Goal: Information Seeking & Learning: Learn about a topic

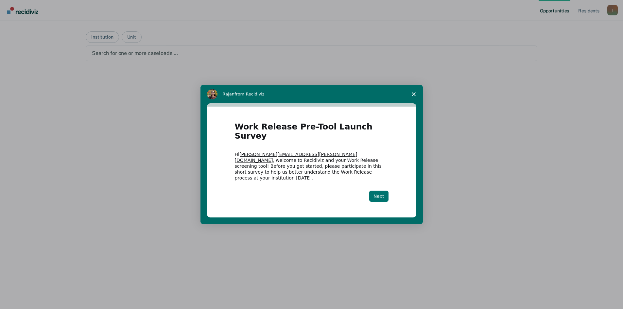
click at [381, 191] on button "Next" at bounding box center [378, 196] width 19 height 11
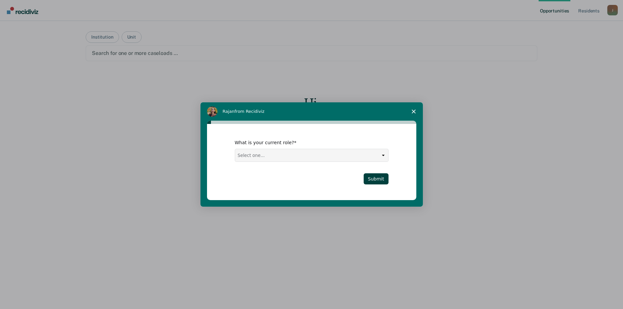
click at [301, 155] on select "Select one... Case Manager FUM Assistant [PERSON_NAME] [PERSON_NAME]" at bounding box center [311, 155] width 153 height 12
select select "Case Manager"
click at [235, 149] on select "Select one... Case Manager FUM Assistant [PERSON_NAME] [PERSON_NAME]" at bounding box center [311, 155] width 153 height 12
click at [379, 175] on button "Submit" at bounding box center [376, 178] width 25 height 11
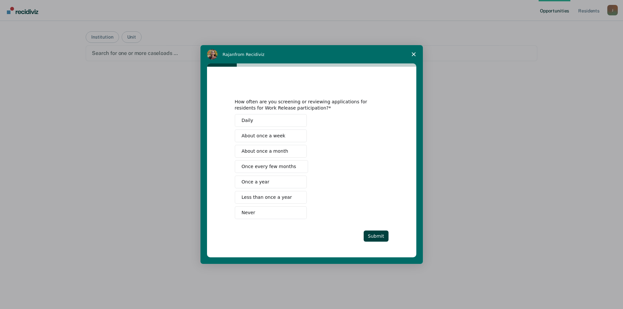
click at [268, 167] on span "Once every few months" at bounding box center [269, 166] width 55 height 7
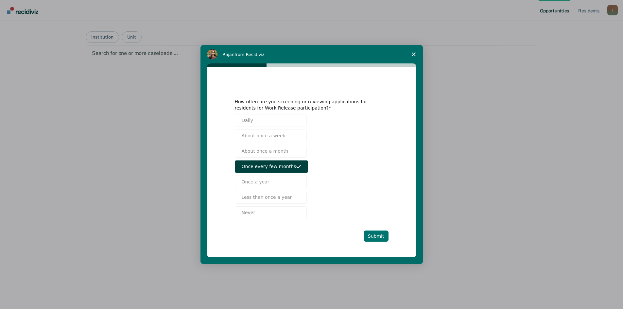
click at [377, 233] on button "Submit" at bounding box center [376, 235] width 25 height 11
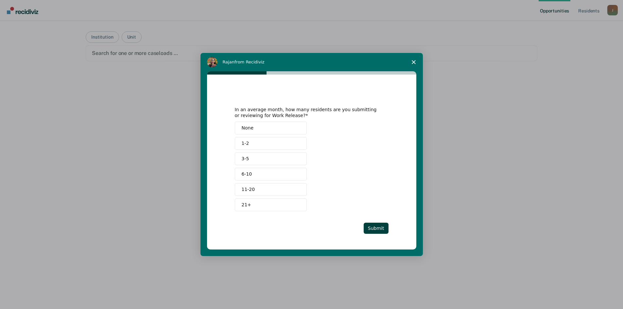
click at [282, 147] on button "1-2" at bounding box center [271, 143] width 72 height 13
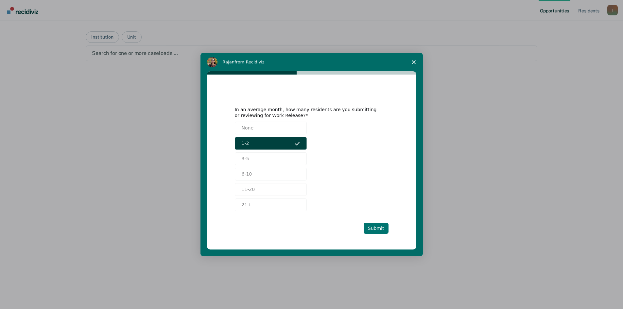
click at [374, 227] on button "Submit" at bounding box center [376, 228] width 25 height 11
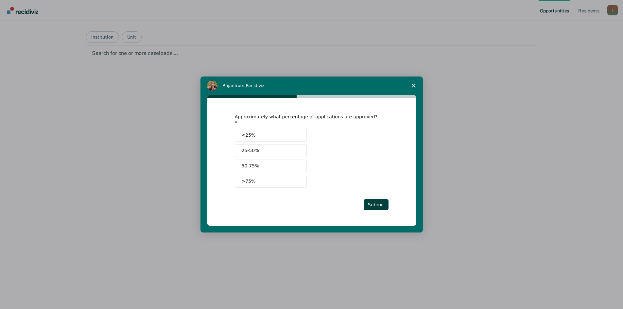
click at [285, 135] on button "<25%" at bounding box center [271, 135] width 72 height 13
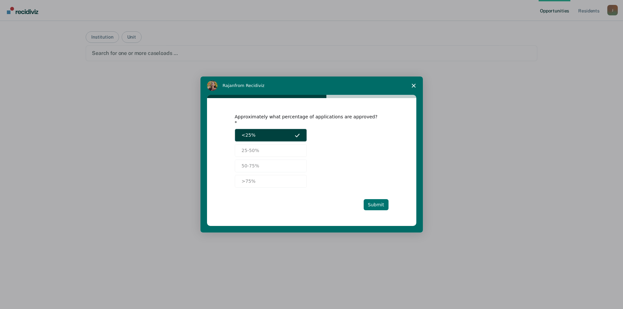
click at [380, 199] on button "Submit" at bounding box center [376, 204] width 25 height 11
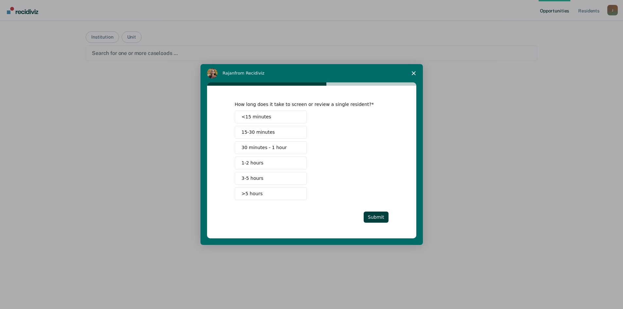
click at [276, 162] on button "1-2 hours" at bounding box center [271, 163] width 72 height 13
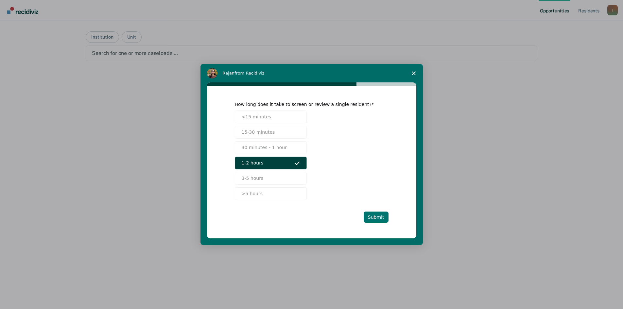
click at [375, 216] on button "Submit" at bounding box center [376, 217] width 25 height 11
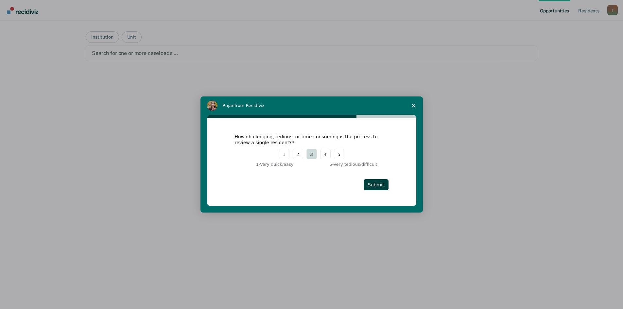
click at [315, 157] on button "3" at bounding box center [311, 154] width 10 height 10
click at [388, 187] on div "How challenging, tedious, or time-consuming is the process to review a single r…" at bounding box center [311, 162] width 209 height 88
click at [381, 184] on button "Submit" at bounding box center [376, 184] width 25 height 11
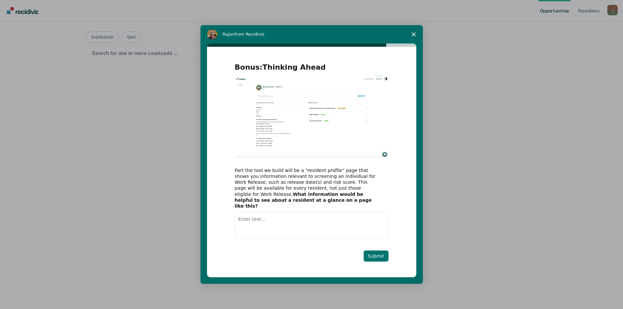
click at [377, 254] on button "Submit" at bounding box center [376, 255] width 25 height 11
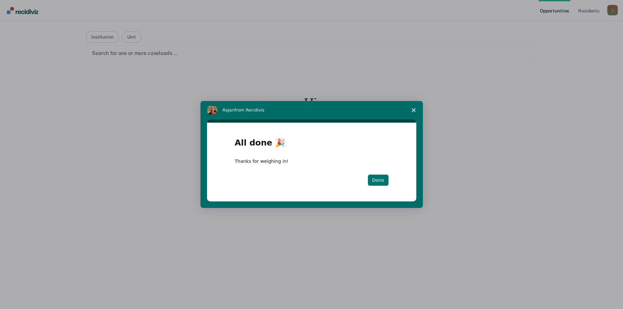
click at [379, 183] on button "Done" at bounding box center [378, 180] width 21 height 11
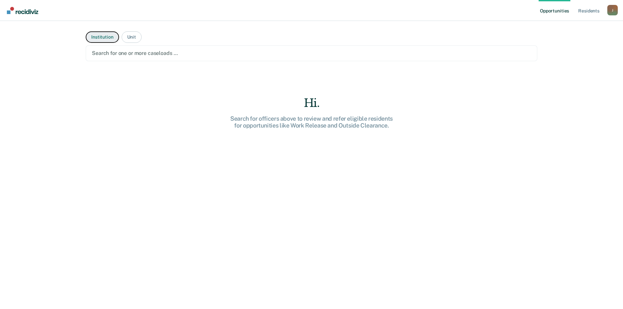
click at [95, 39] on button "Institution" at bounding box center [102, 36] width 33 height 11
click at [121, 54] on div at bounding box center [311, 53] width 439 height 8
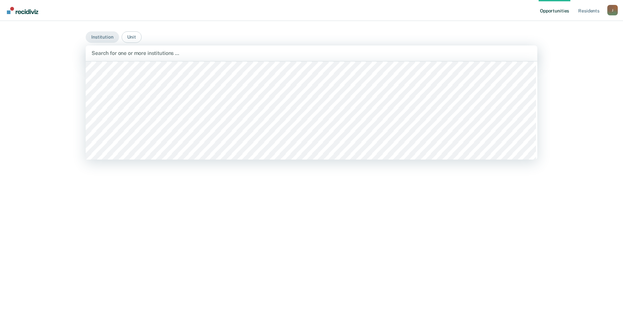
scroll to position [4707, 0]
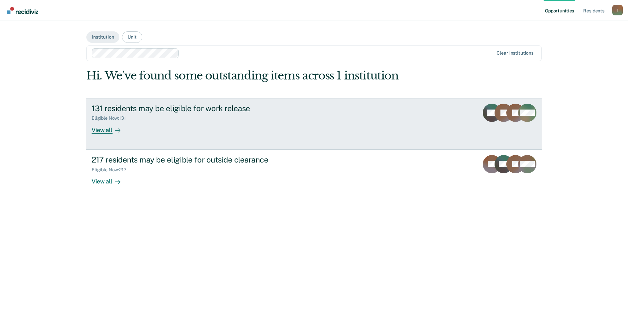
click at [93, 131] on div "View all" at bounding box center [110, 127] width 37 height 13
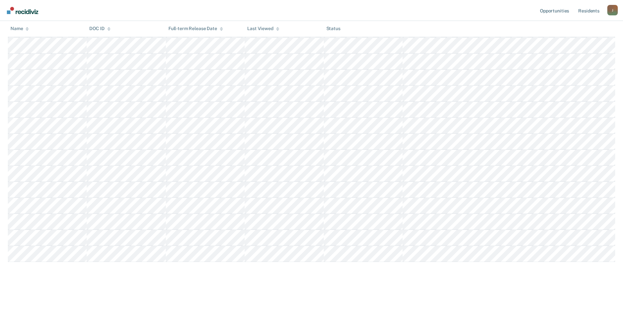
scroll to position [1449, 0]
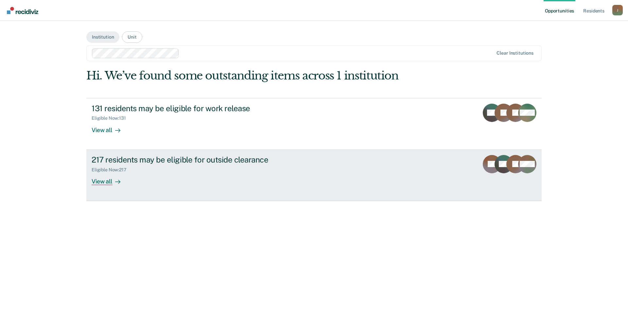
click at [109, 185] on div "View all" at bounding box center [110, 178] width 37 height 13
